Goal: Task Accomplishment & Management: Manage account settings

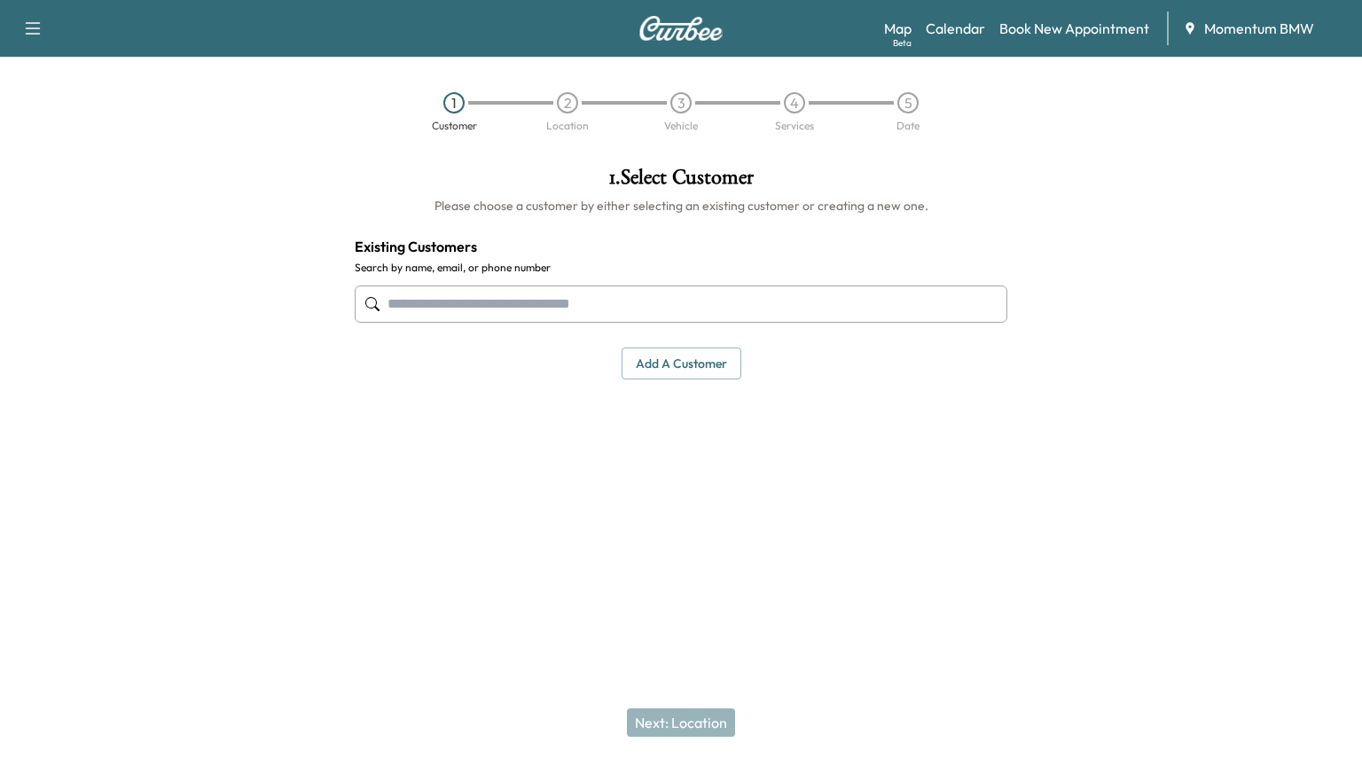
click at [969, 26] on link "Calendar" at bounding box center [954, 28] width 59 height 21
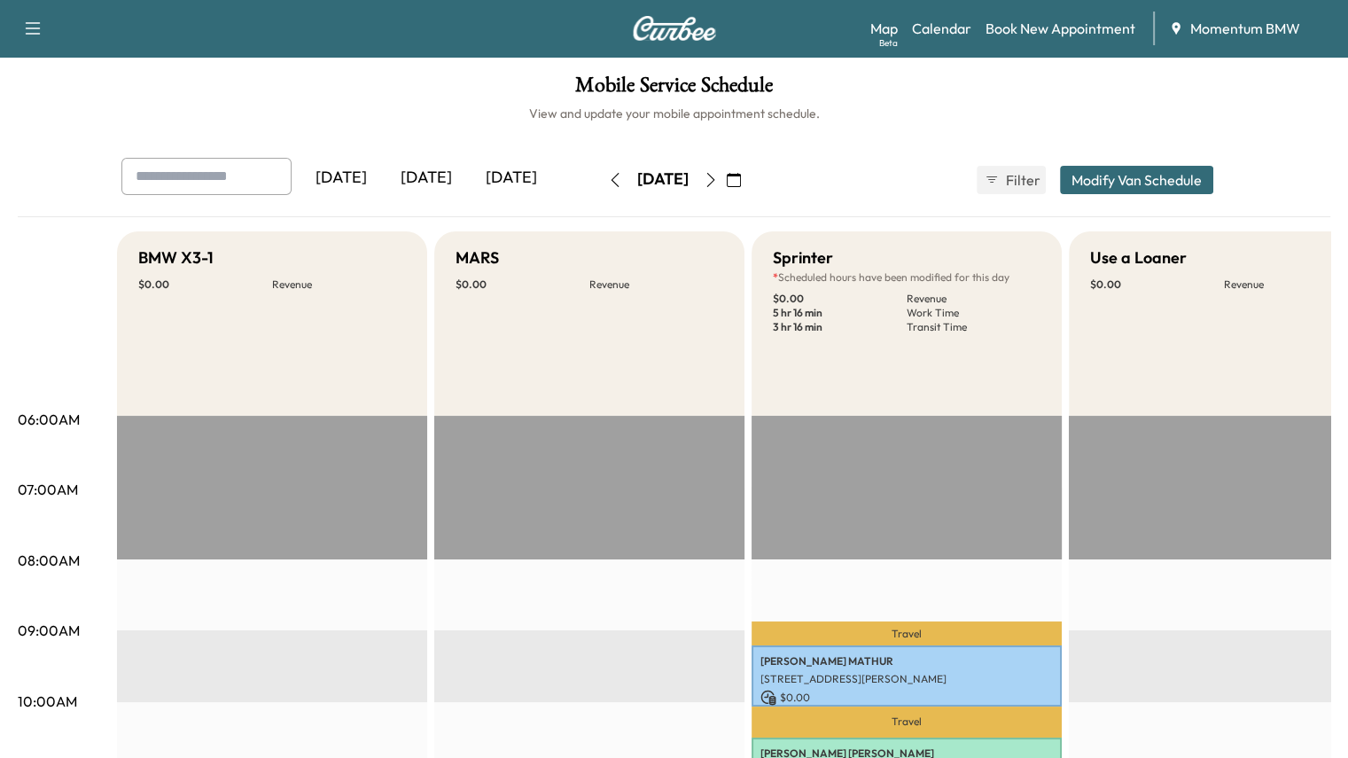
click at [718, 176] on icon "button" at bounding box center [711, 180] width 14 height 14
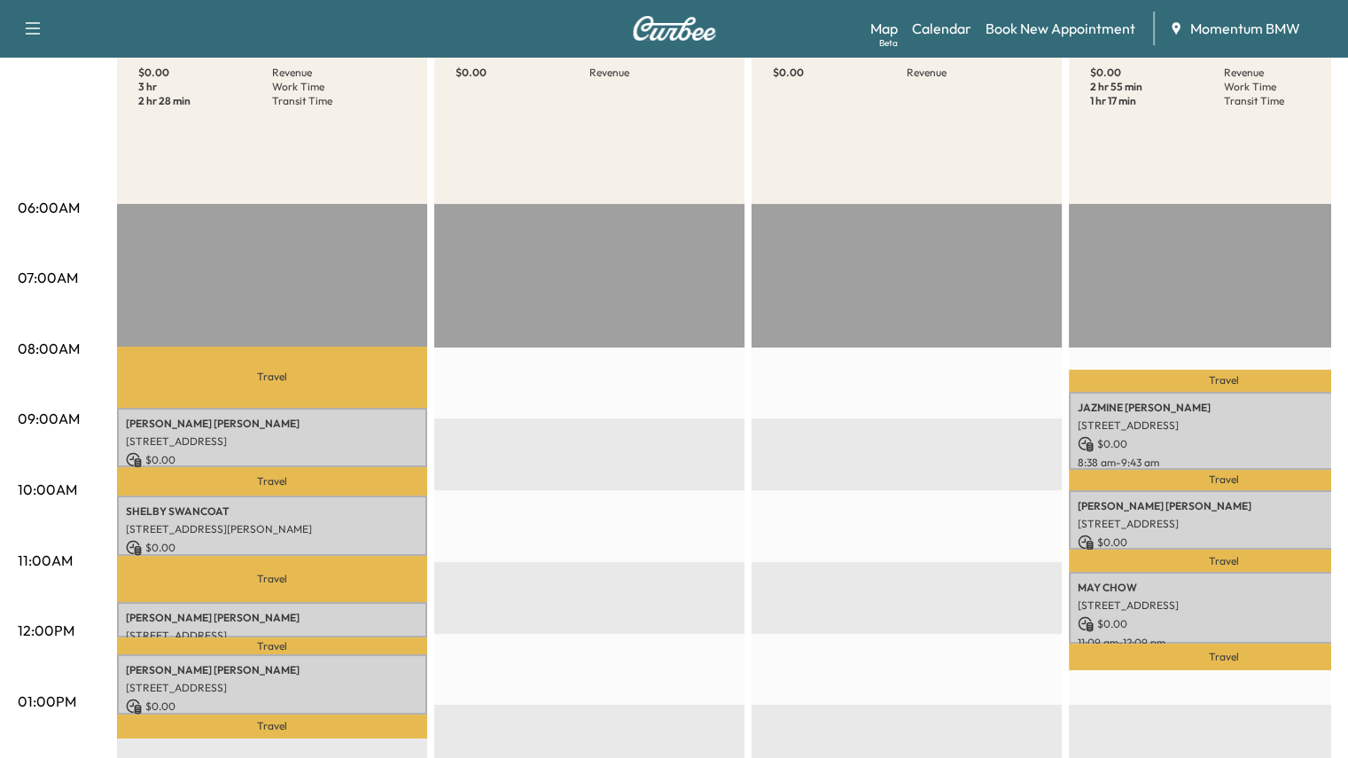
scroll to position [266, 0]
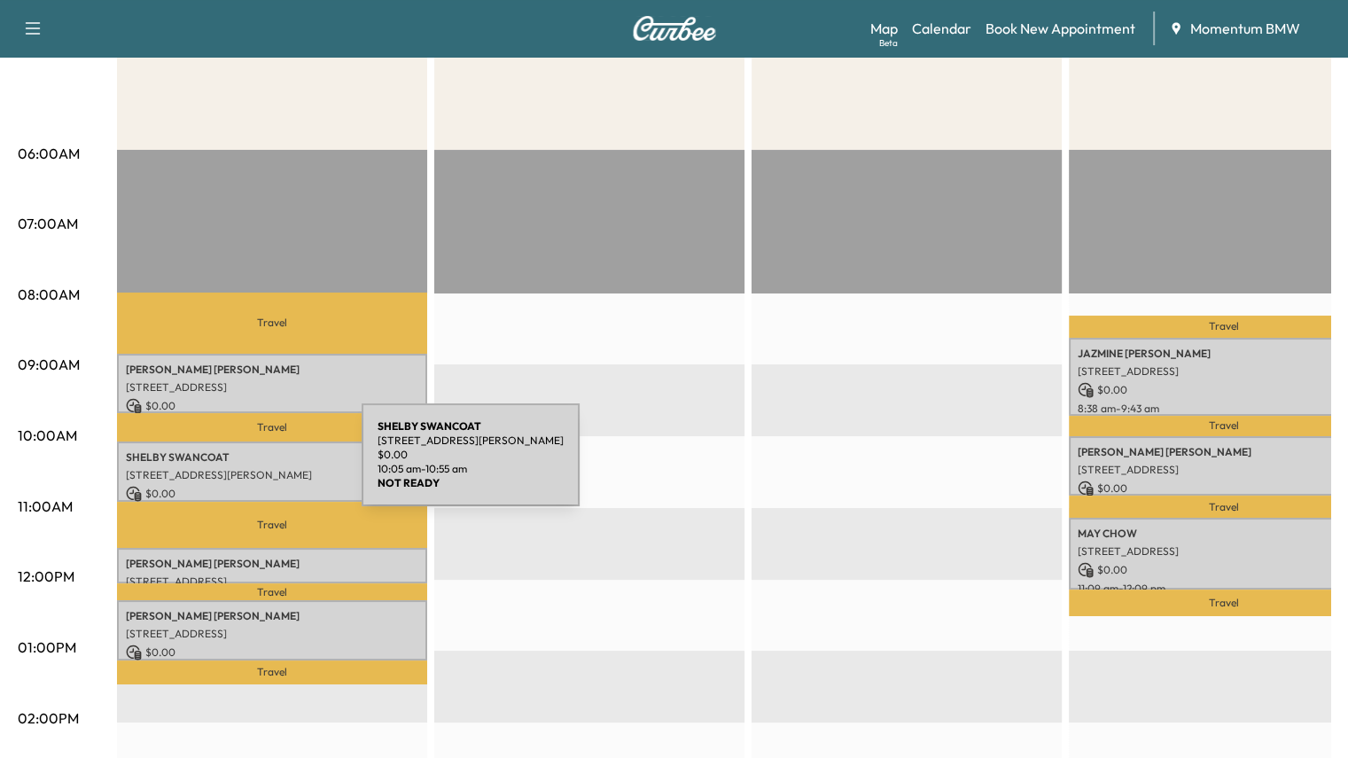
click at [229, 468] on p "[STREET_ADDRESS][PERSON_NAME]" at bounding box center [272, 475] width 293 height 14
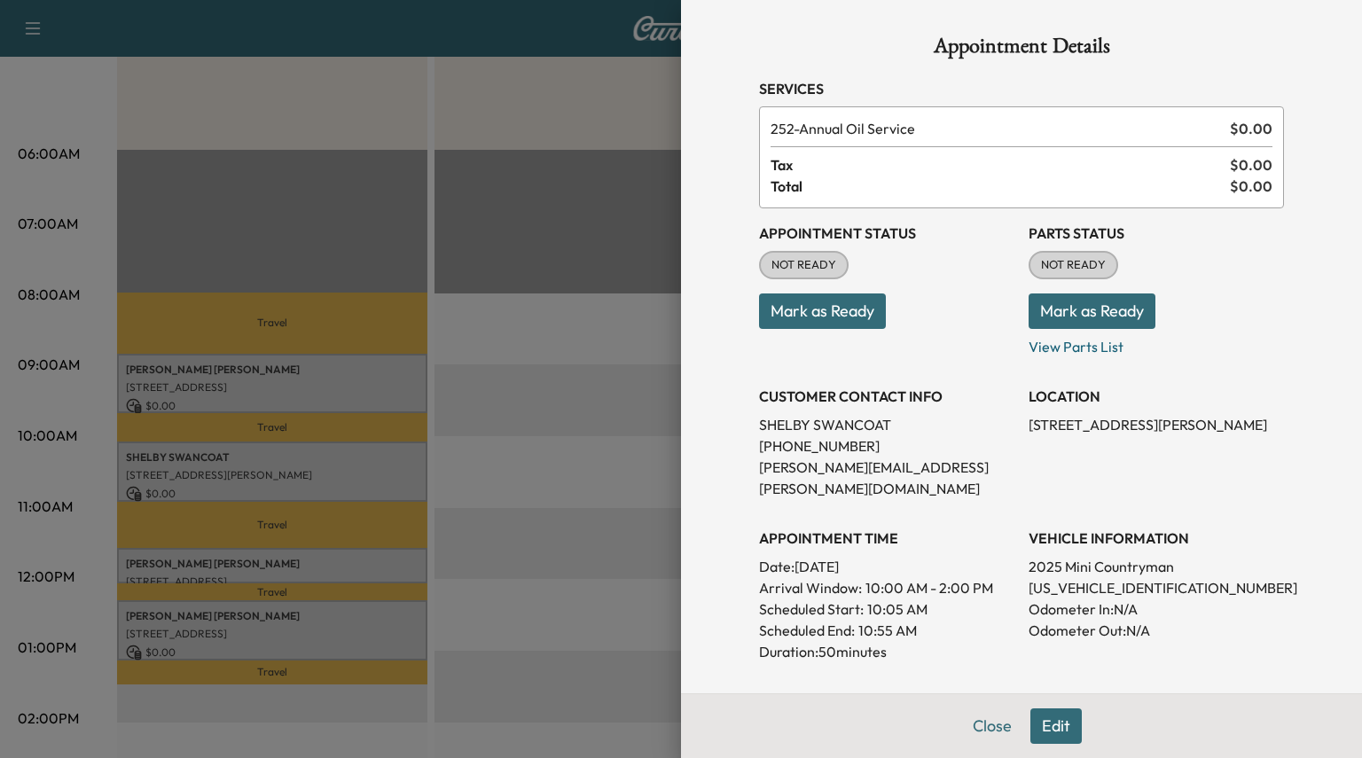
click at [1052, 729] on button "Edit" at bounding box center [1055, 725] width 51 height 35
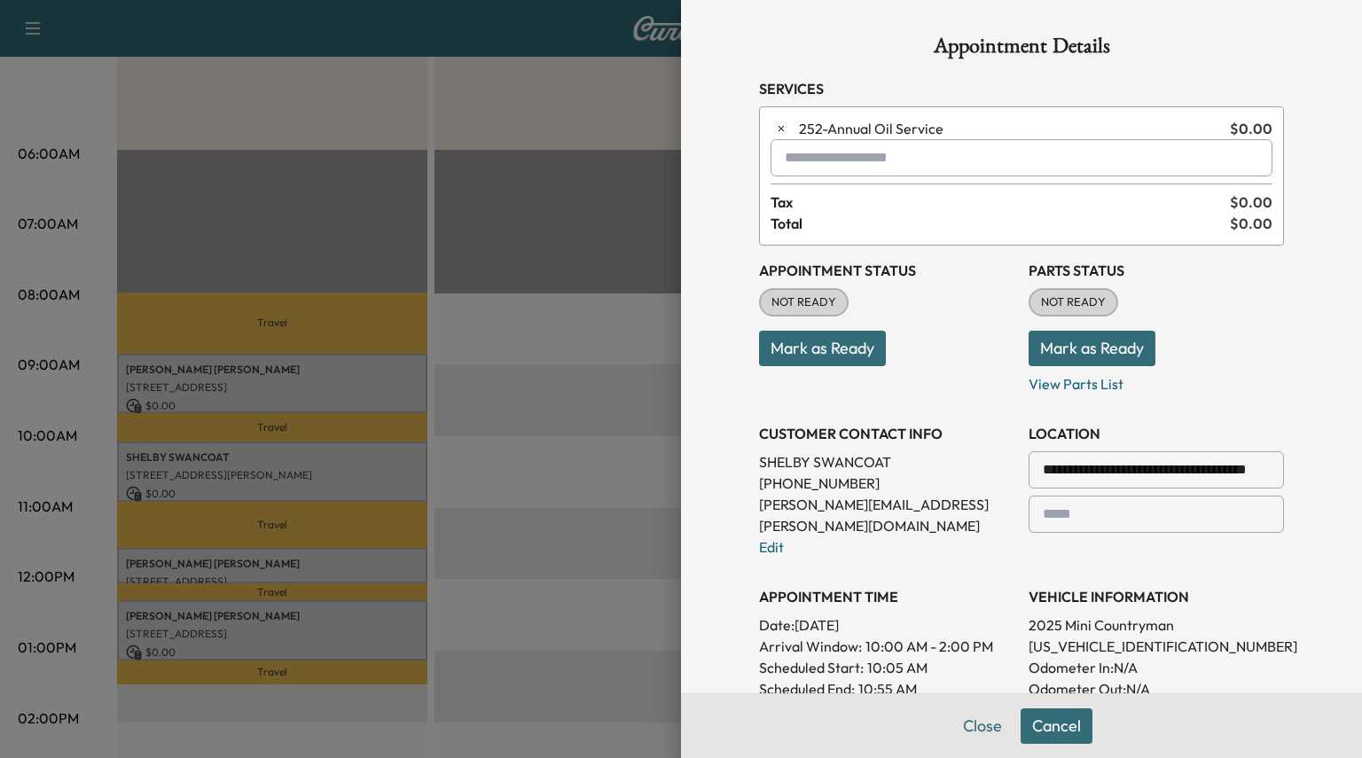
click at [852, 159] on input "text" at bounding box center [1021, 157] width 502 height 37
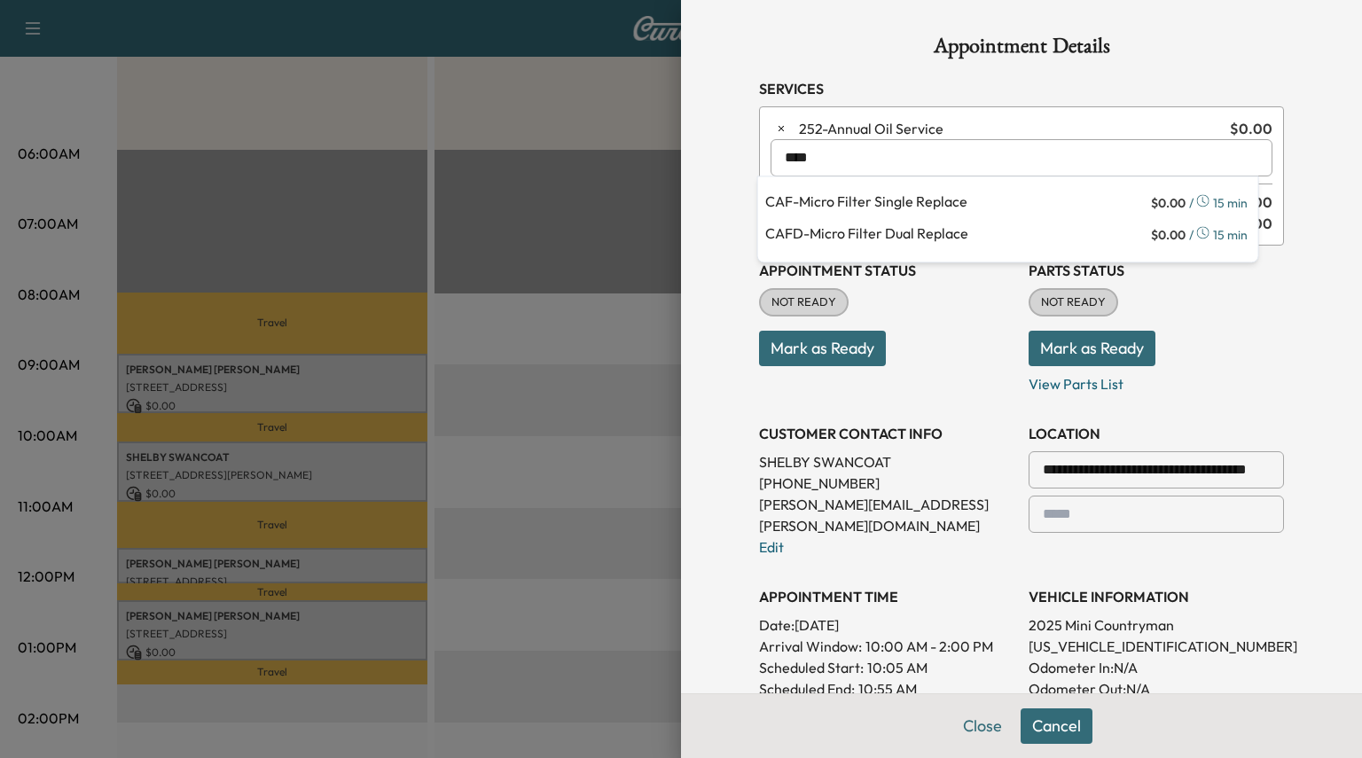
click at [863, 207] on p "CAF - Micro Filter Single Replace" at bounding box center [956, 203] width 382 height 25
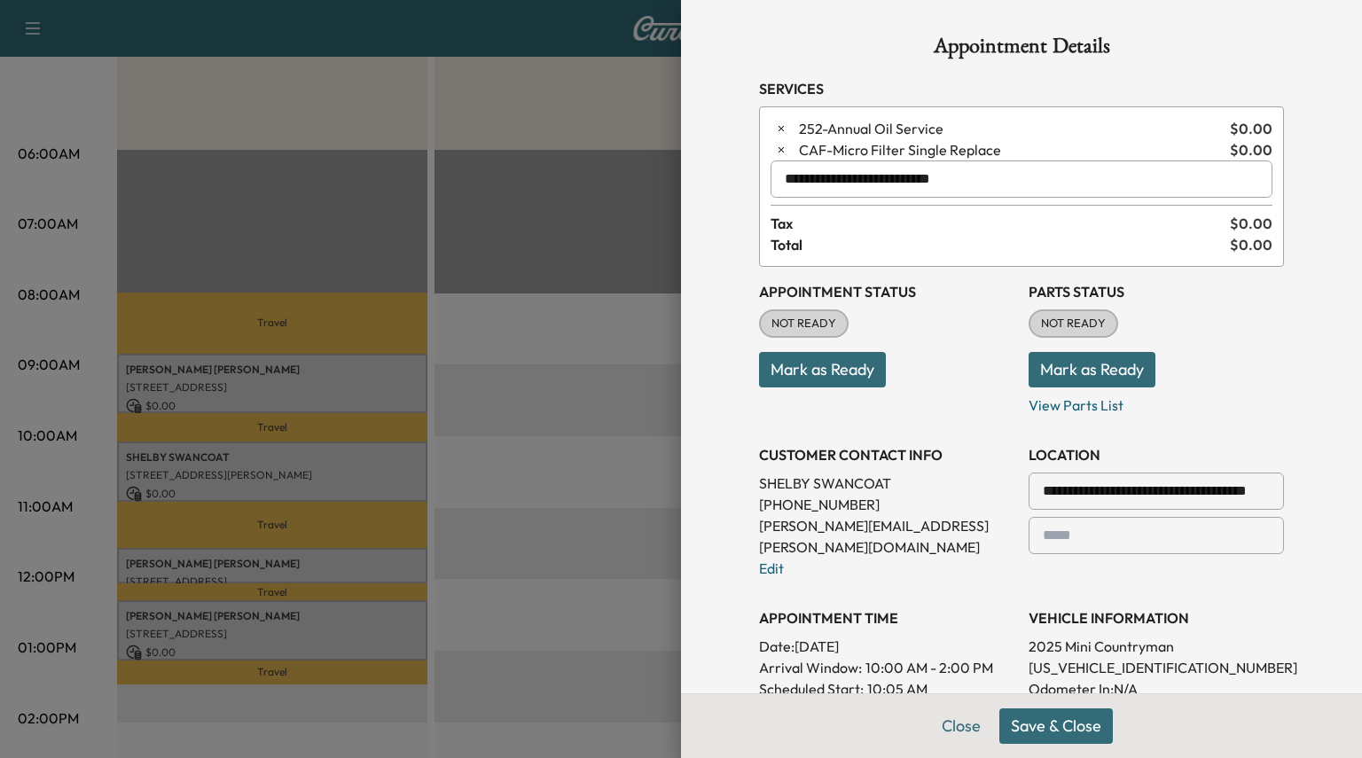
type input "**********"
click at [1047, 365] on button "Mark as Ready" at bounding box center [1091, 369] width 127 height 35
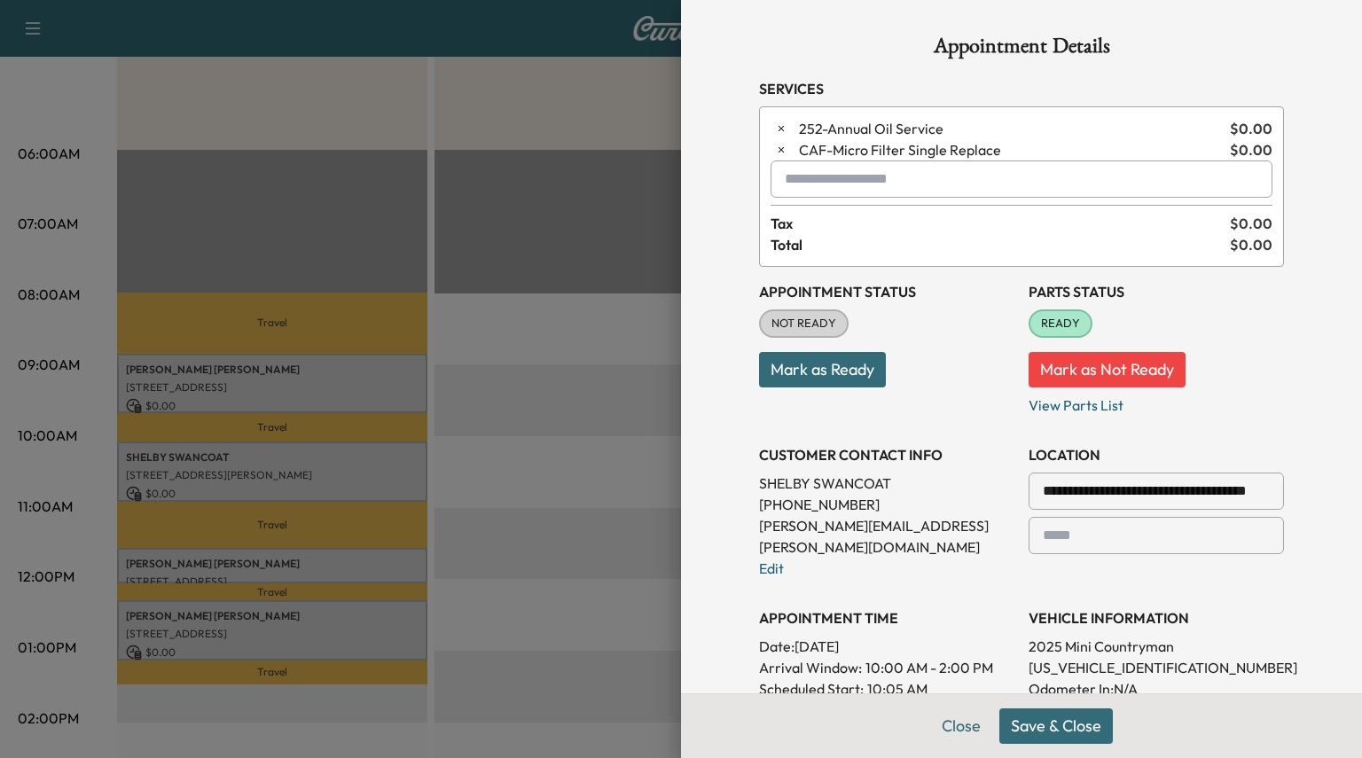
click at [1042, 733] on button "Save & Close" at bounding box center [1055, 725] width 113 height 35
